Goal: Transaction & Acquisition: Subscribe to service/newsletter

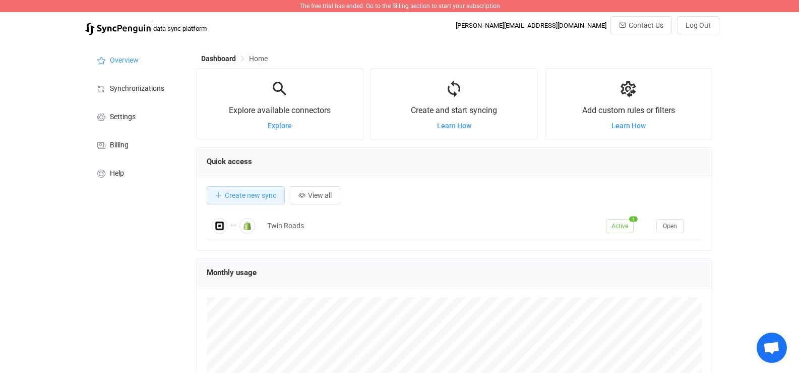
click at [457, 6] on span "The free trial has ended. Go to the Billing section to start your subscription" at bounding box center [399, 6] width 201 height 7
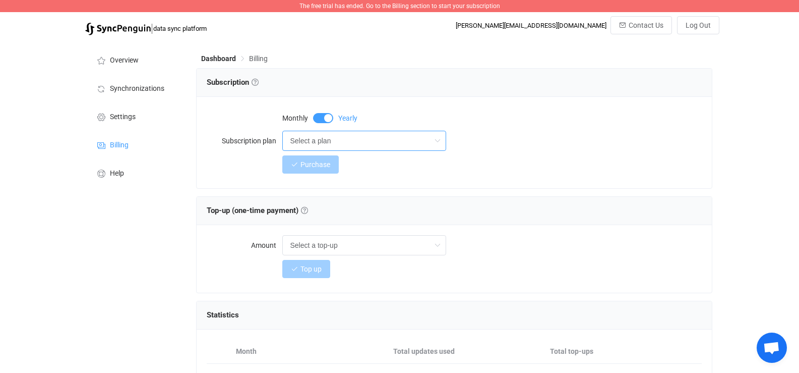
click at [330, 143] on input "Select a plan" at bounding box center [364, 141] width 164 height 20
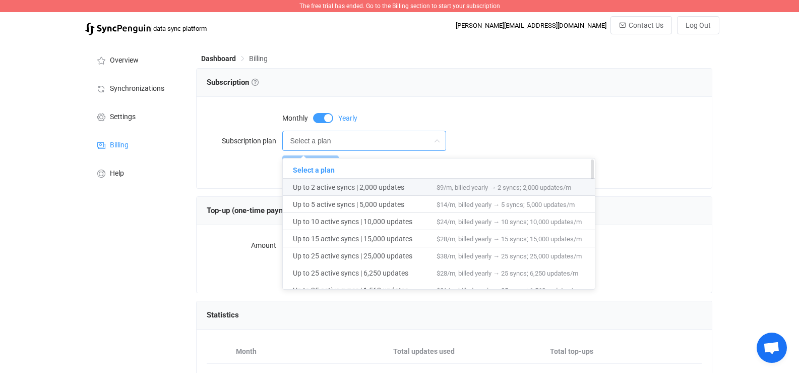
click at [338, 184] on span "Up to 2 active syncs | 2,000 updates" at bounding box center [365, 186] width 144 height 17
type input "Up to 2 active syncs | 2,000 updates"
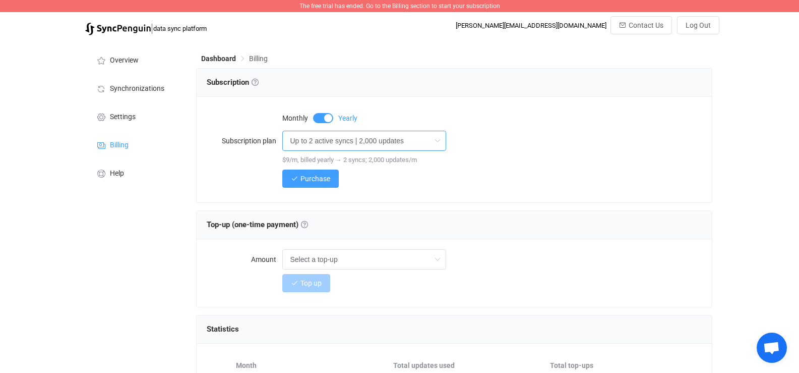
click at [351, 146] on input "Up to 2 active syncs | 2,000 updates" at bounding box center [364, 141] width 164 height 20
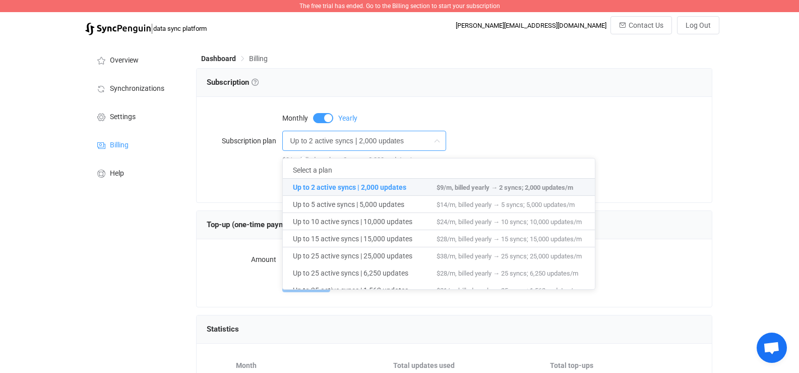
click at [476, 125] on div "Monthly Yearly" at bounding box center [491, 117] width 419 height 20
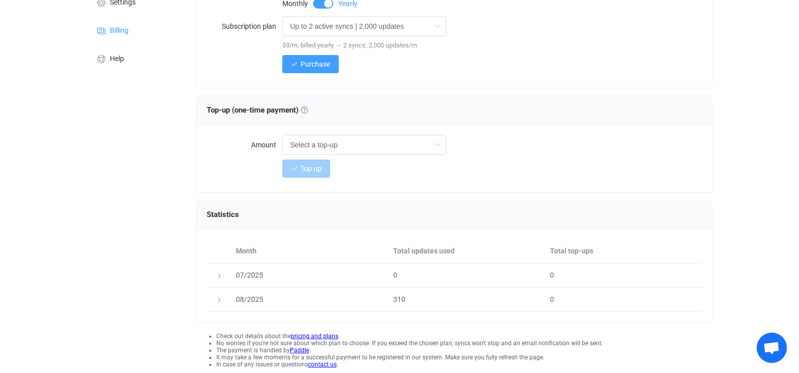
scroll to position [149, 0]
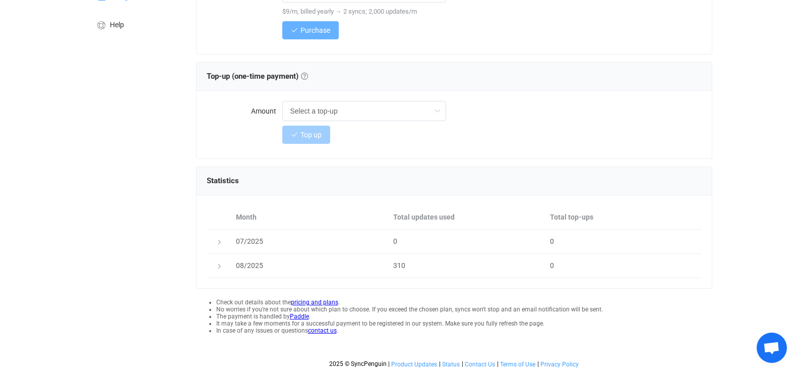
click at [326, 29] on span "Purchase" at bounding box center [315, 30] width 30 height 8
